Goal: Information Seeking & Learning: Learn about a topic

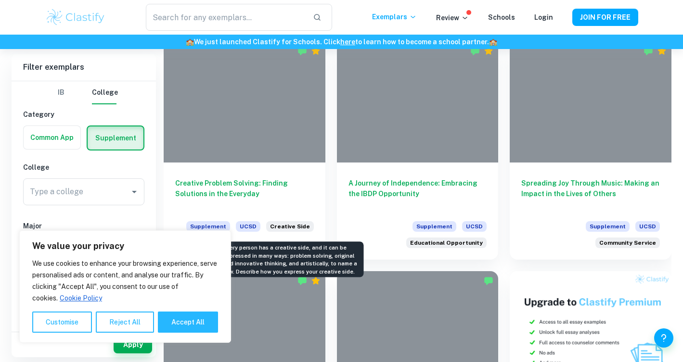
scroll to position [284, 0]
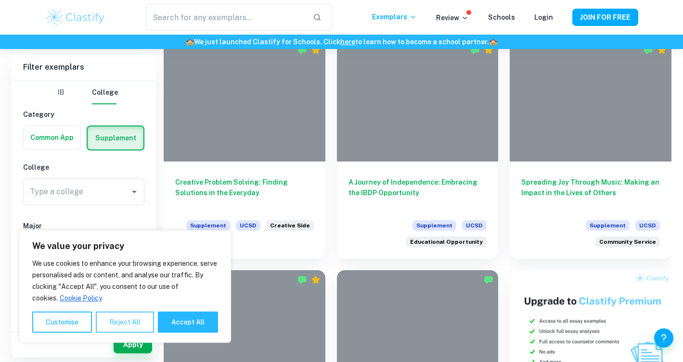
click at [108, 322] on button "Reject All" at bounding box center [125, 322] width 58 height 21
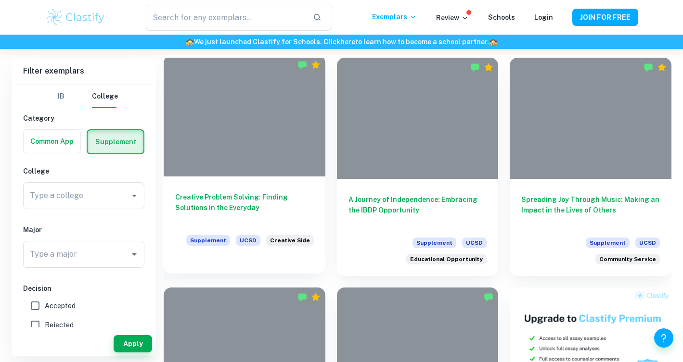
scroll to position [266, 0]
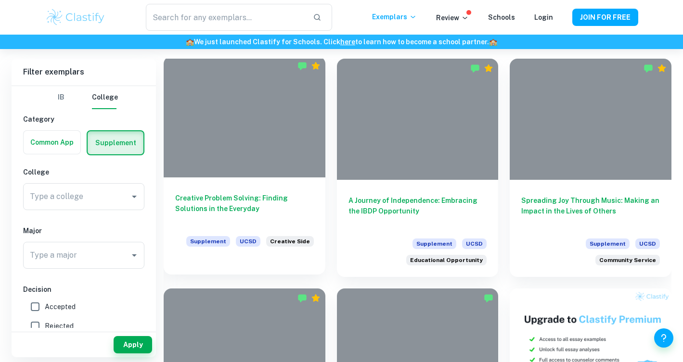
click at [254, 206] on h6 "Creative Problem Solving: Finding Solutions in the Everyday" at bounding box center [244, 209] width 139 height 32
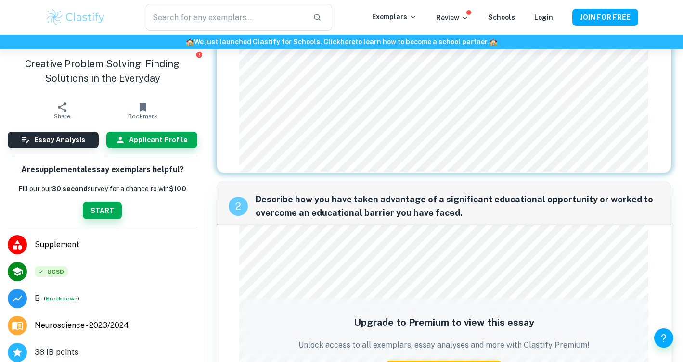
scroll to position [251, 0]
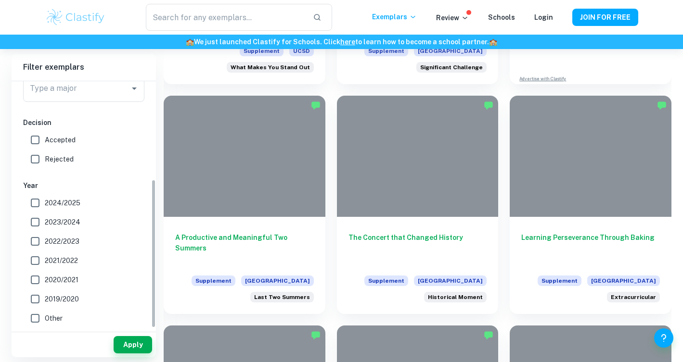
scroll to position [689, 0]
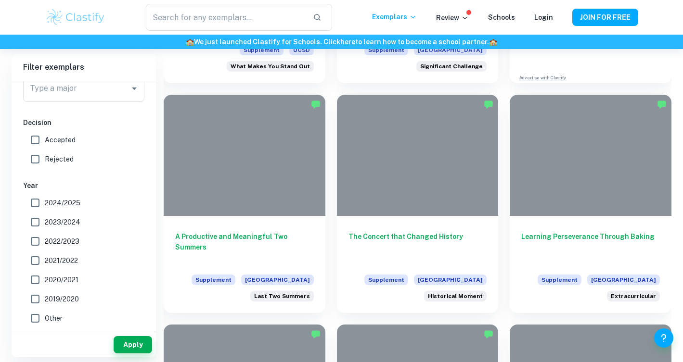
click at [41, 139] on input "Accepted" at bounding box center [35, 139] width 19 height 19
checkbox input "true"
click at [138, 342] on button "Apply" at bounding box center [133, 344] width 39 height 17
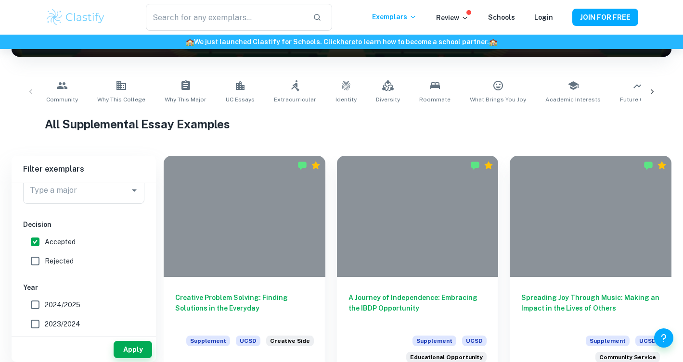
scroll to position [175, 0]
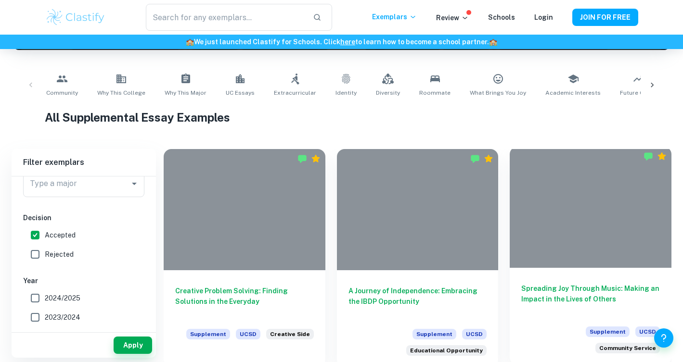
click at [522, 260] on div at bounding box center [591, 207] width 162 height 121
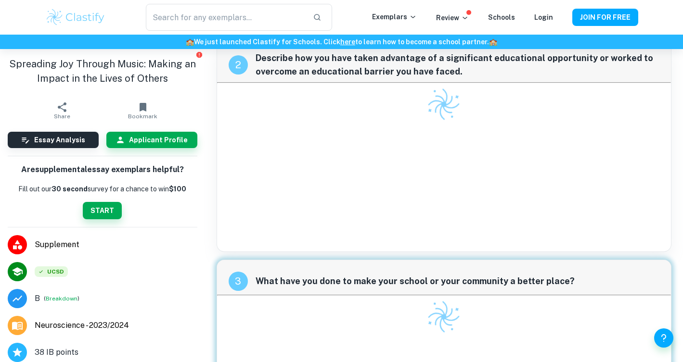
scroll to position [207, 0]
